Goal: Transaction & Acquisition: Subscribe to service/newsletter

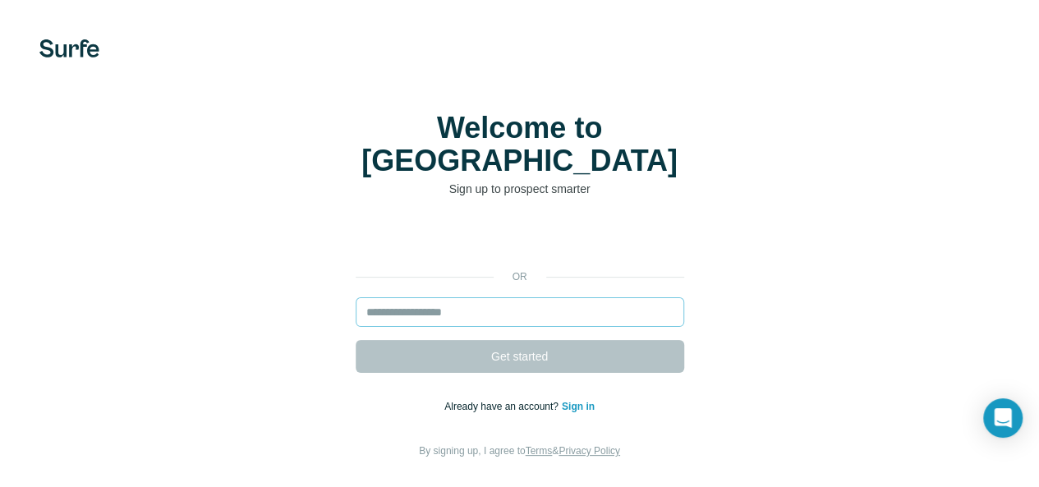
click at [356, 298] on input "email" at bounding box center [520, 312] width 329 height 30
paste input "**********"
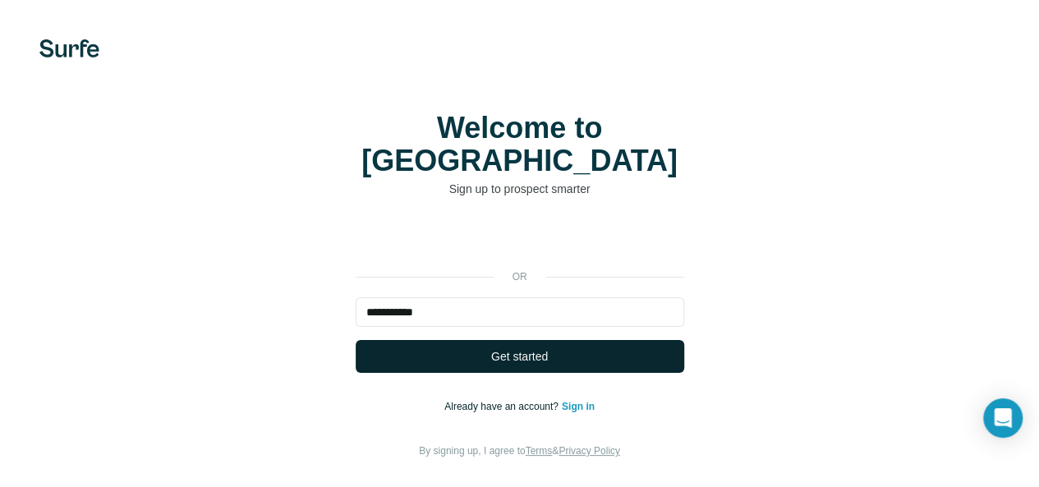
click at [491, 348] on span "Get started" at bounding box center [519, 356] width 57 height 16
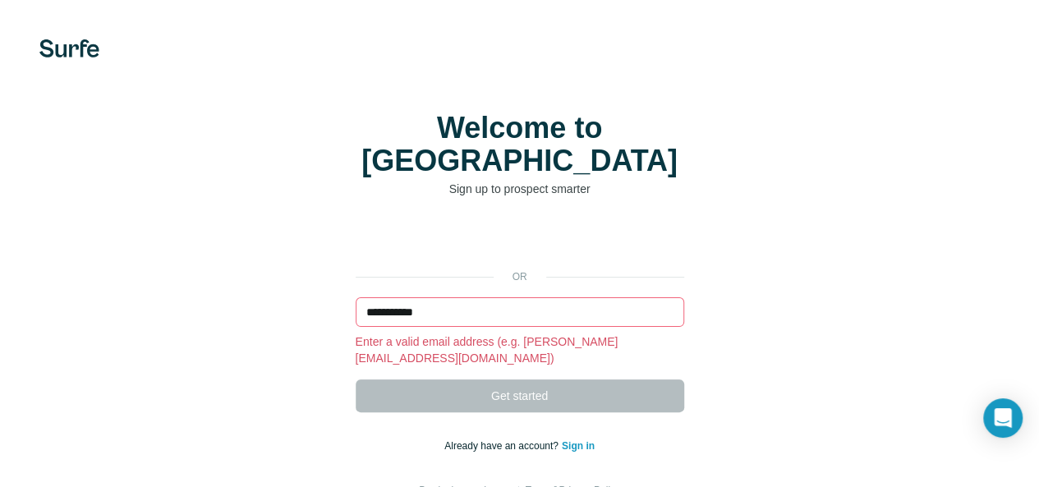
drag, startPoint x: 215, startPoint y: 288, endPoint x: 0, endPoint y: 327, distance: 218.7
click at [0, 327] on div "**********" at bounding box center [519, 305] width 1039 height 611
paste input "**********"
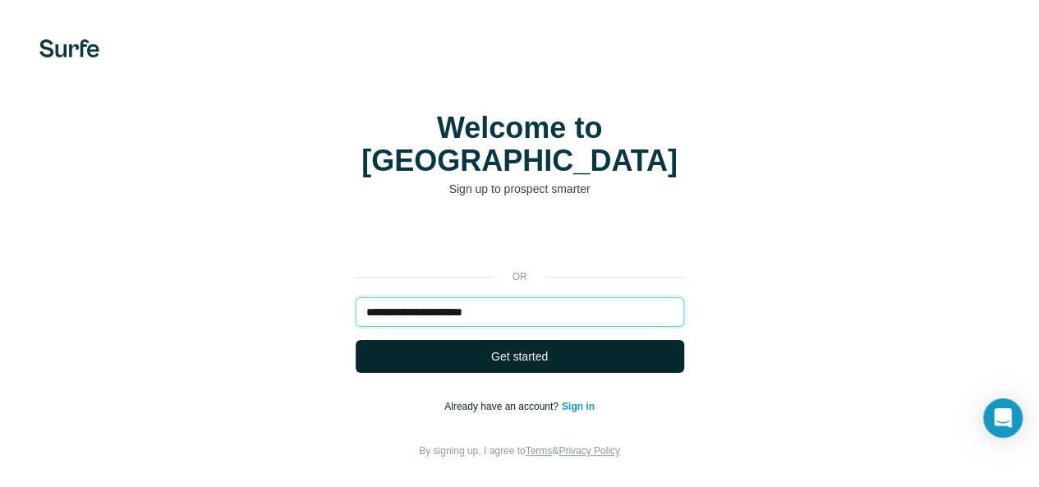
type input "**********"
click at [491, 348] on span "Get started" at bounding box center [519, 356] width 57 height 16
drag, startPoint x: 271, startPoint y: 332, endPoint x: 273, endPoint y: 340, distance: 8.4
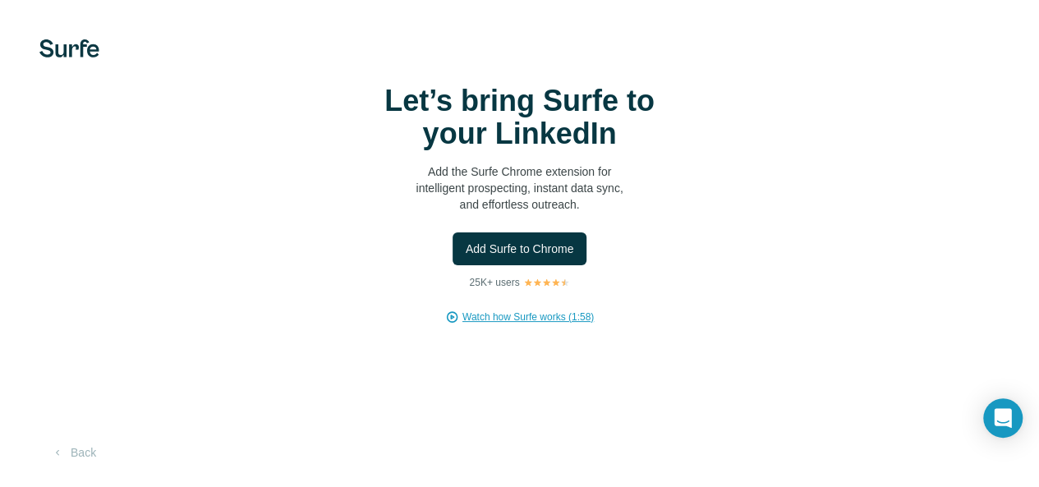
click at [466, 257] on span "Add Surfe to Chrome" at bounding box center [520, 249] width 108 height 16
click at [23, 251] on div "Let’s bring Surfe to your LinkedIn Add the Surfe Chrome extension for intellige…" at bounding box center [519, 243] width 1039 height 487
click at [462, 324] on span "Watch how Surfe works (1:58)" at bounding box center [527, 317] width 131 height 15
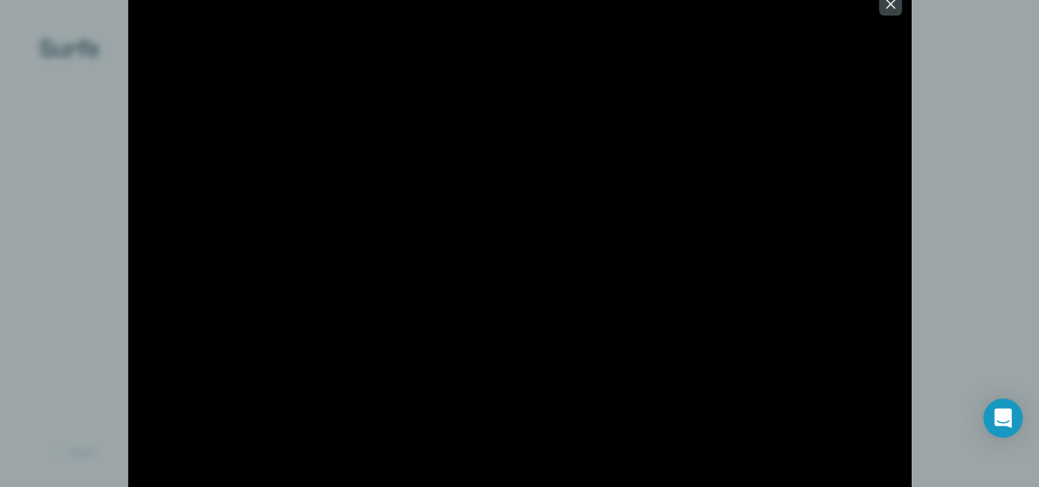
click at [887, 5] on icon "button" at bounding box center [890, 4] width 16 height 16
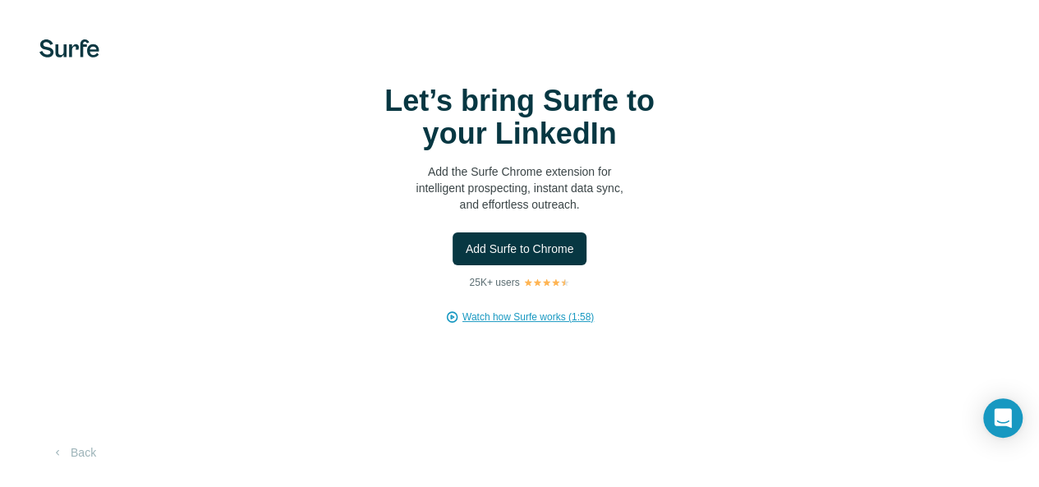
scroll to position [71, 0]
click at [1004, 421] on icon "Open Intercom Messenger" at bounding box center [1002, 417] width 21 height 21
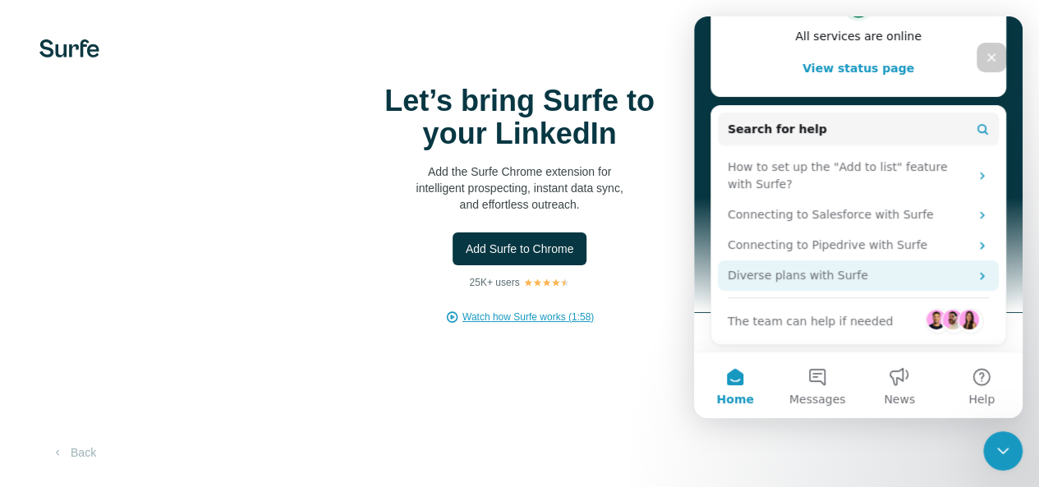
scroll to position [0, 0]
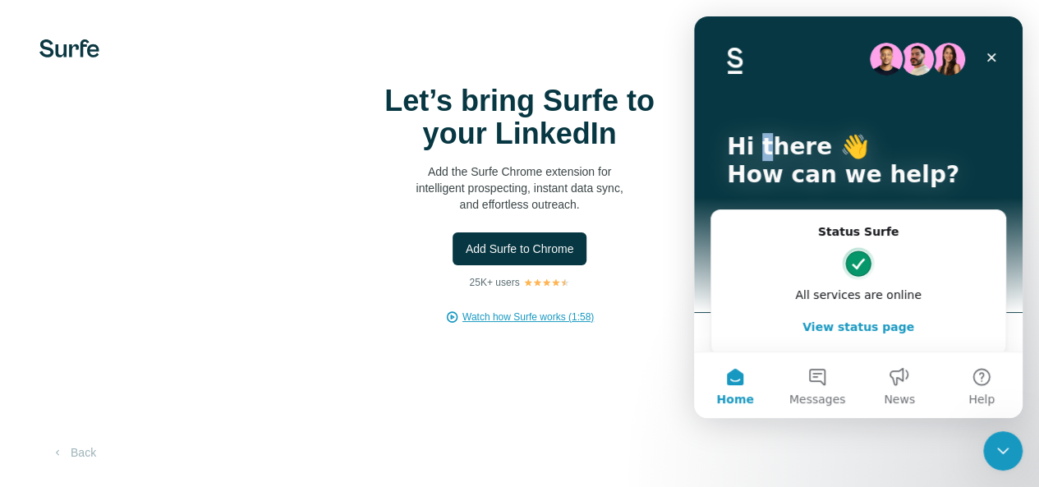
click at [761, 149] on p "Hi there 👋" at bounding box center [858, 147] width 263 height 28
click at [819, 385] on button "Messages" at bounding box center [817, 385] width 82 height 66
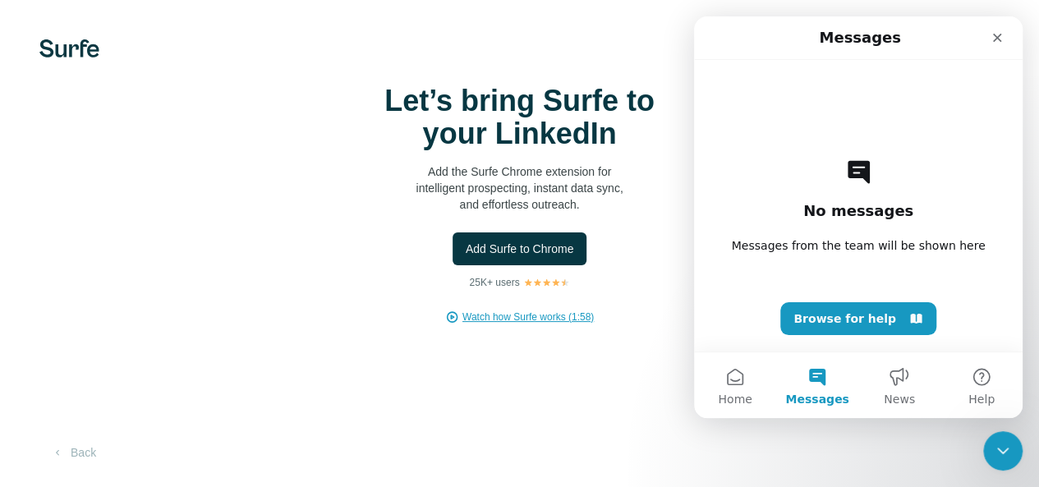
click at [401, 297] on div "Let’s bring Surfe to your LinkedIn Add the Surfe Chrome extension for intellige…" at bounding box center [519, 243] width 1039 height 487
click at [315, 288] on div "Let’s bring Surfe to your LinkedIn Add the Surfe Chrome extension for intellige…" at bounding box center [519, 243] width 1039 height 487
click at [466, 241] on span "Add Surfe to Chrome" at bounding box center [520, 249] width 108 height 16
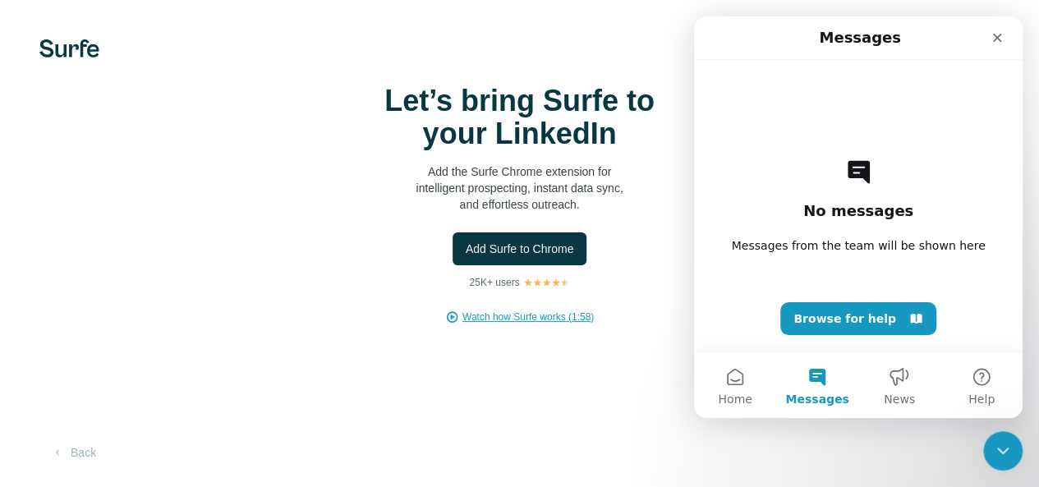
click at [486, 154] on div "Let’s bring Surfe to your LinkedIn Add the Surfe Chrome extension for intellige…" at bounding box center [519, 205] width 973 height 240
click at [989, 41] on div "Close" at bounding box center [997, 38] width 30 height 30
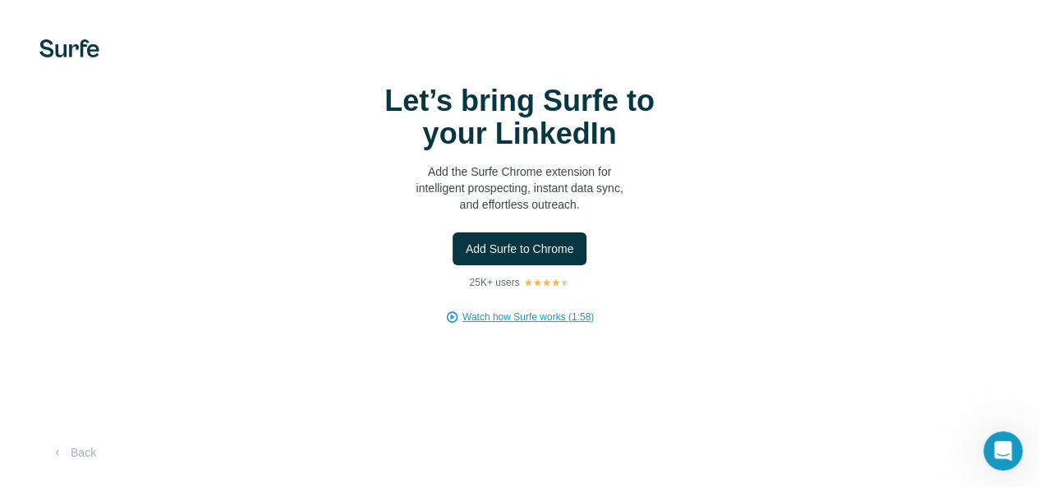
scroll to position [71, 0]
click at [96, 453] on button "Back" at bounding box center [73, 453] width 68 height 30
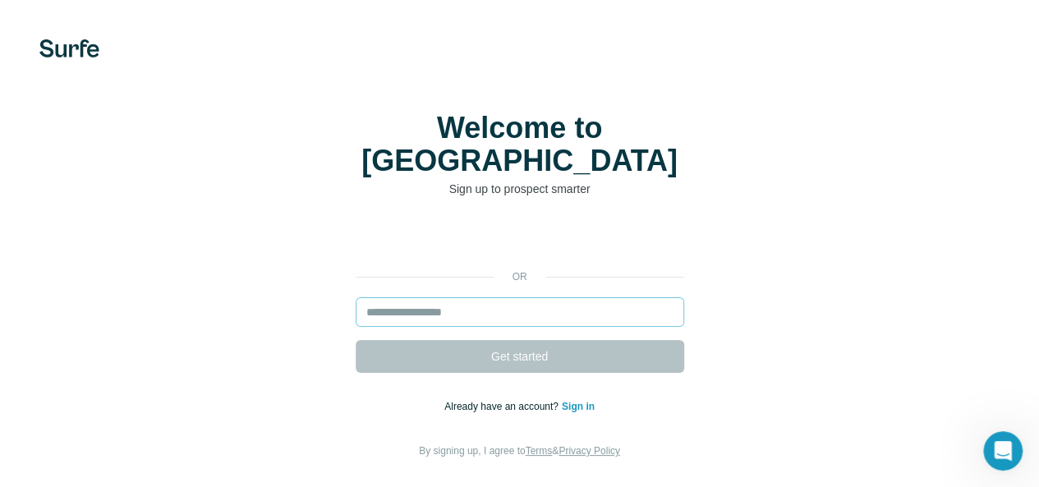
click at [356, 298] on input "email" at bounding box center [520, 312] width 329 height 30
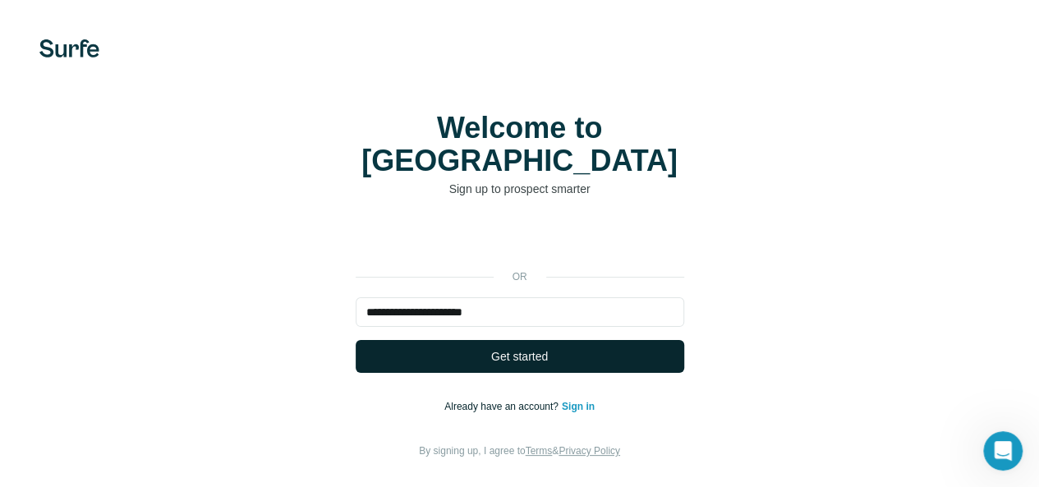
type input "**********"
click at [491, 348] on span "Get started" at bounding box center [519, 356] width 57 height 16
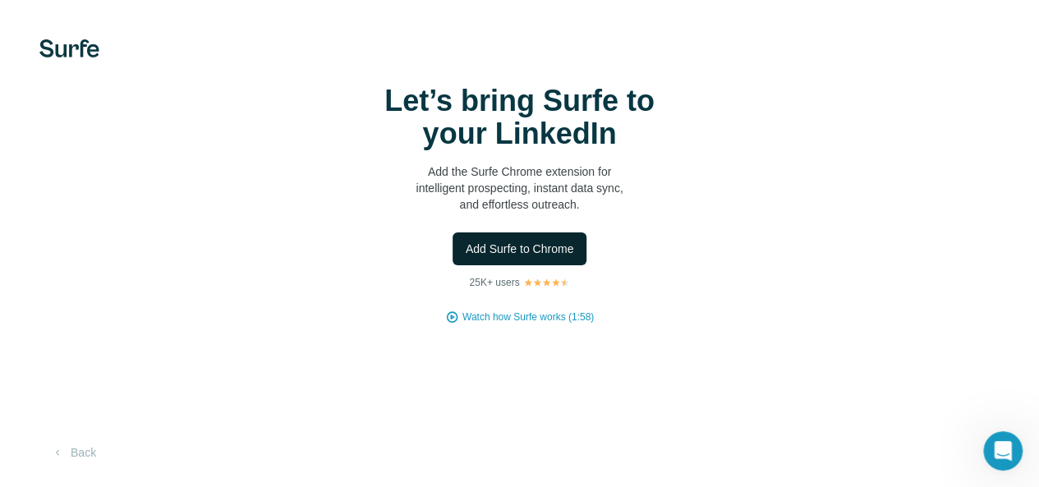
click at [466, 257] on span "Add Surfe to Chrome" at bounding box center [520, 249] width 108 height 16
